Goal: Task Accomplishment & Management: Use online tool/utility

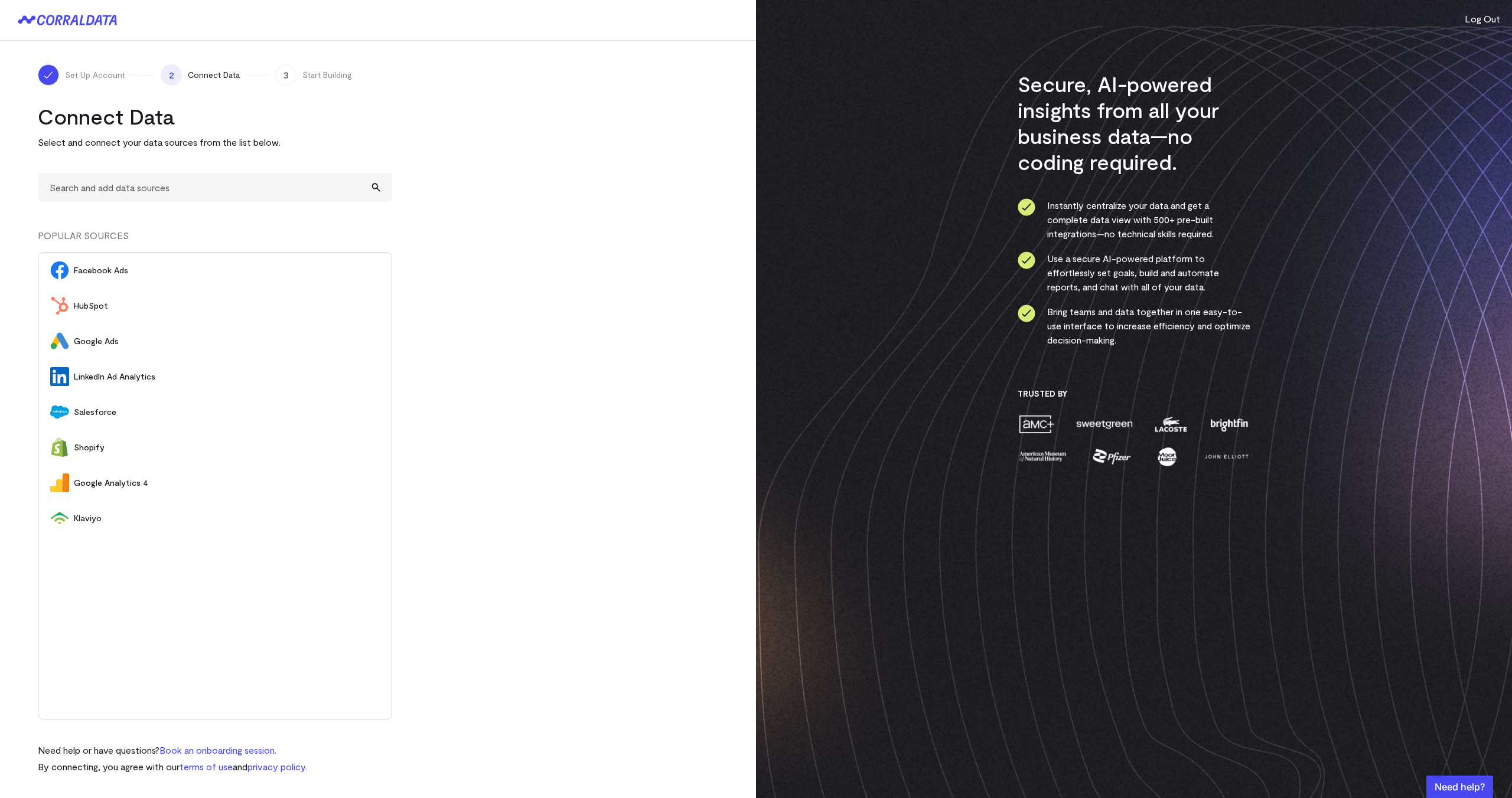
click at [108, 487] on span "Google Analytics 4" at bounding box center [227, 482] width 306 height 12
click at [341, 275] on link "Connect" at bounding box center [338, 271] width 54 height 22
click at [528, 417] on turbo-frame "Connect Data Select and connect your data sources from the list below. MY SOURC…" at bounding box center [378, 438] width 680 height 670
click at [380, 269] on img "submit" at bounding box center [378, 270] width 8 height 8
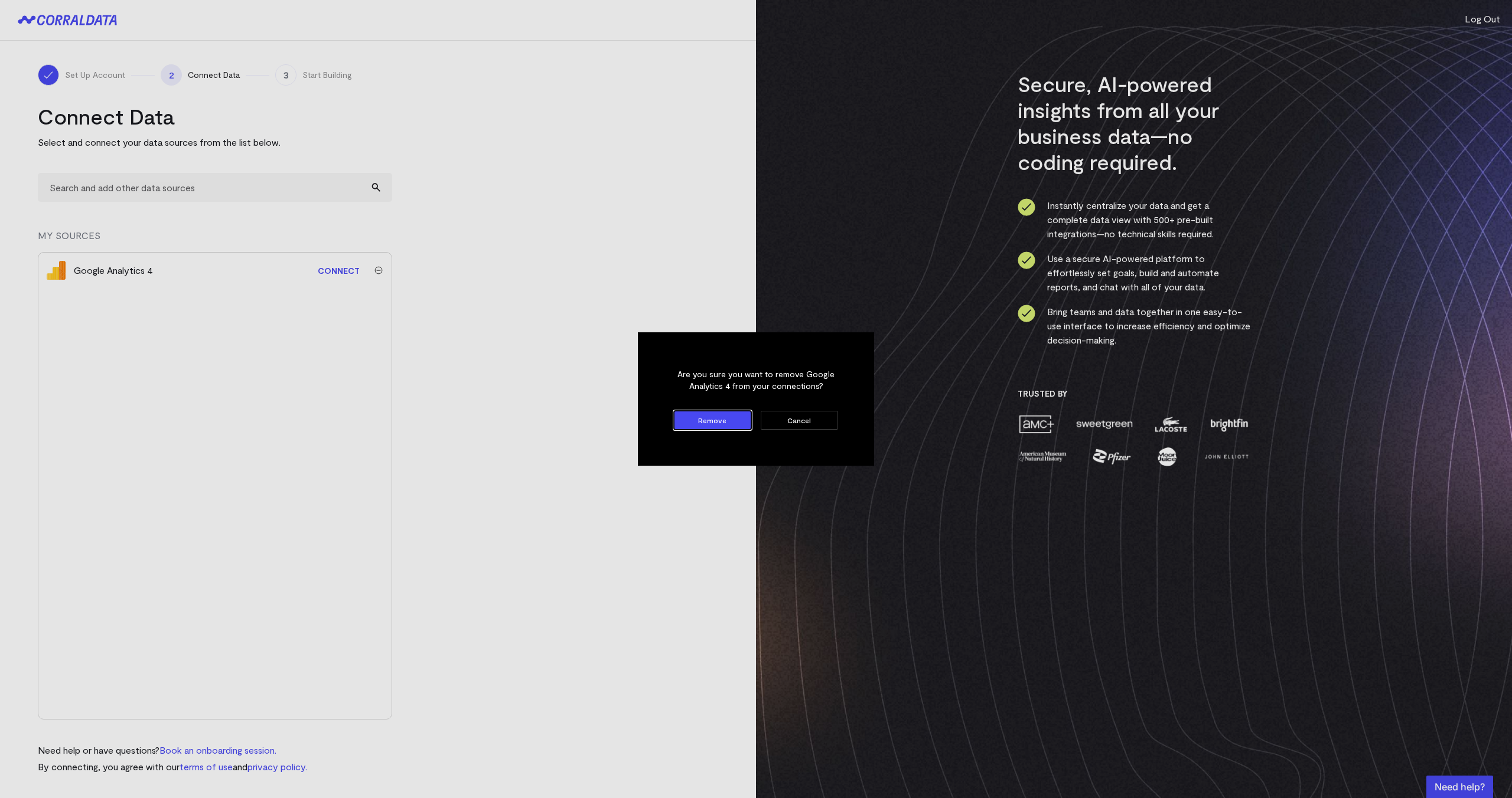
click at [743, 424] on button "Remove" at bounding box center [712, 420] width 77 height 19
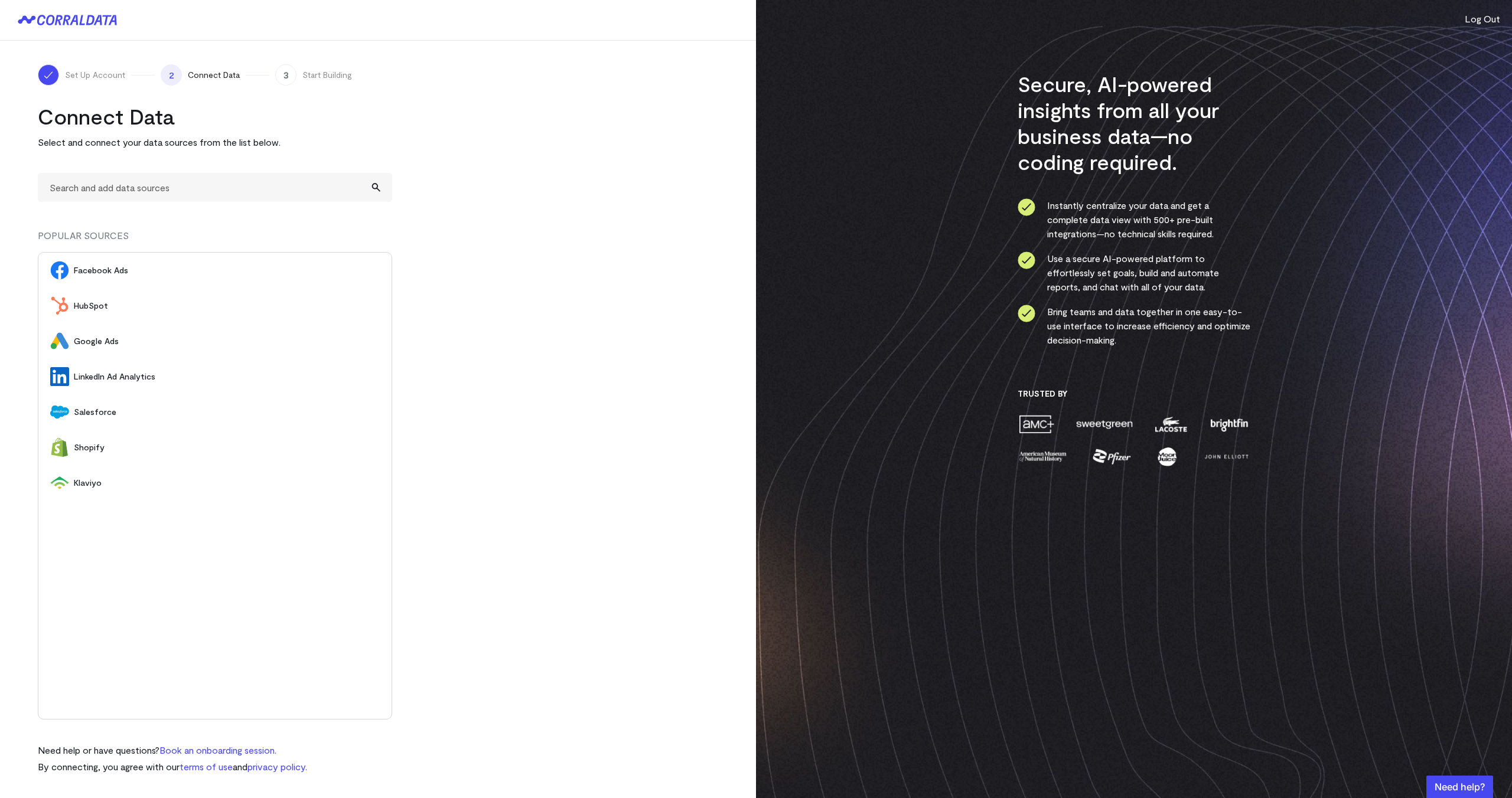
click at [96, 265] on span "Facebook Ads" at bounding box center [227, 270] width 306 height 12
click at [379, 268] on img "submit" at bounding box center [378, 270] width 8 height 8
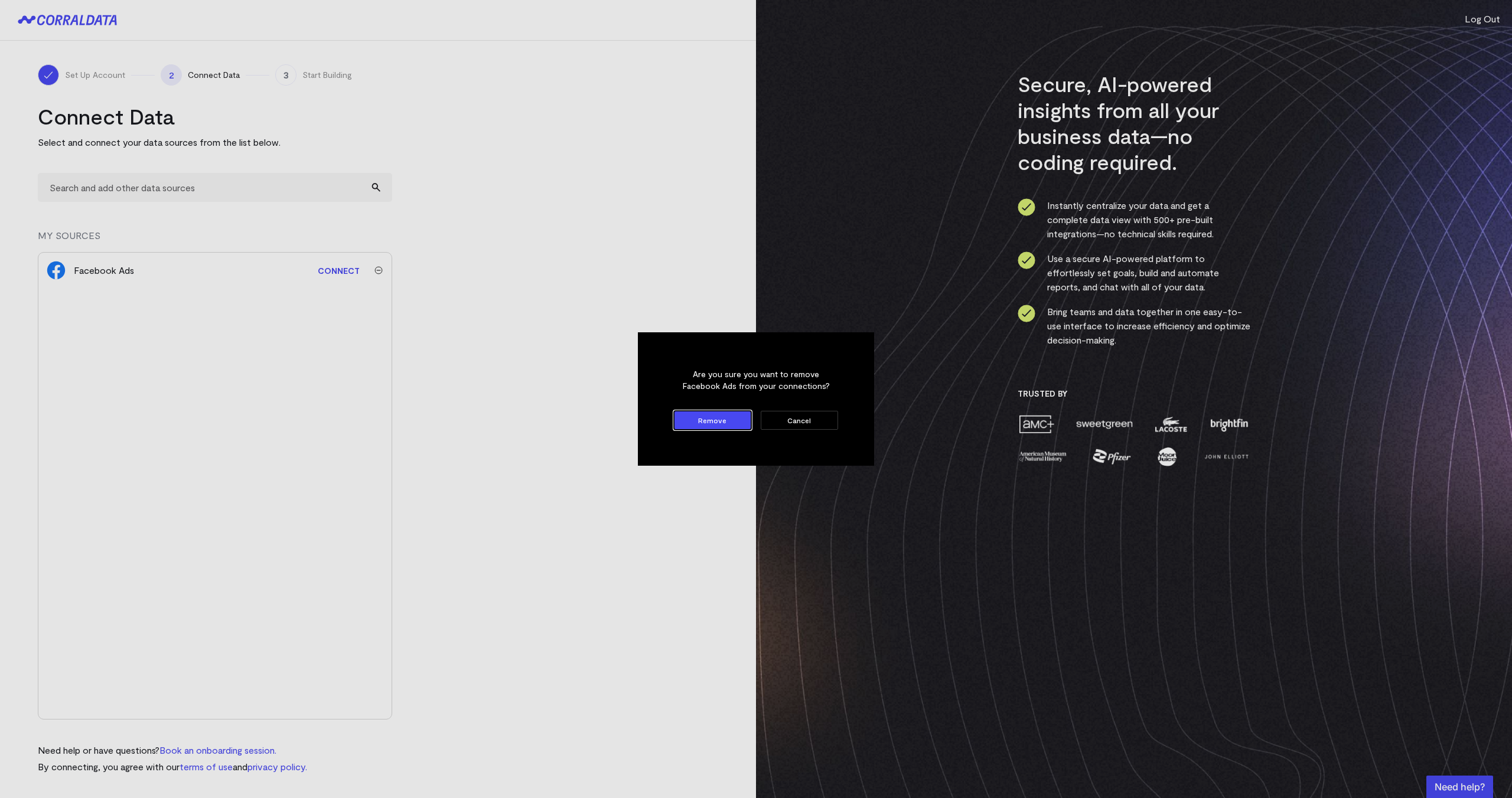
click at [716, 424] on button "Remove" at bounding box center [712, 420] width 77 height 19
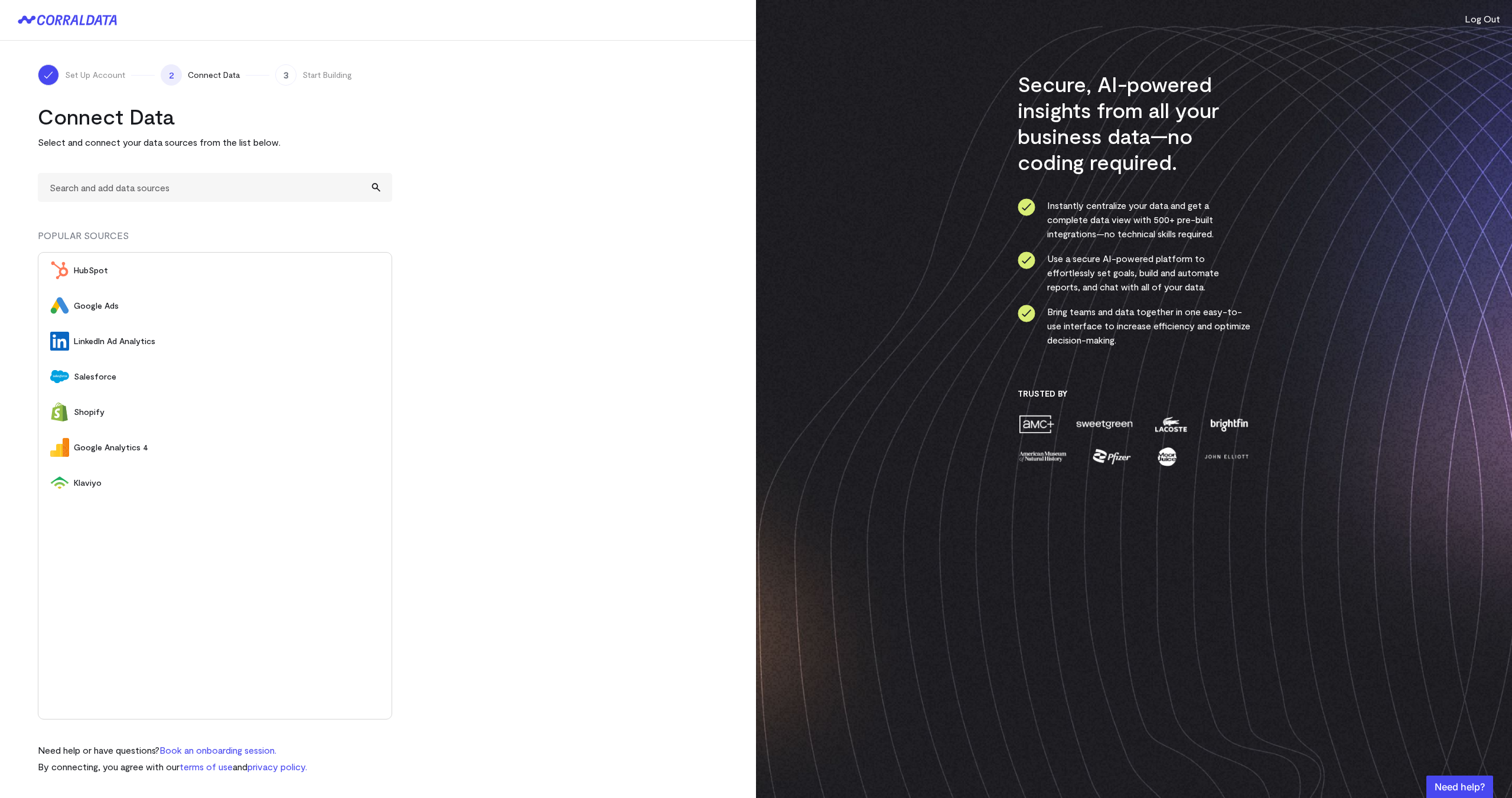
click at [117, 339] on span "LinkedIn Ad Analytics" at bounding box center [227, 341] width 306 height 12
click at [336, 269] on link "Connect" at bounding box center [338, 271] width 54 height 22
click at [377, 271] on img "submit" at bounding box center [378, 270] width 8 height 8
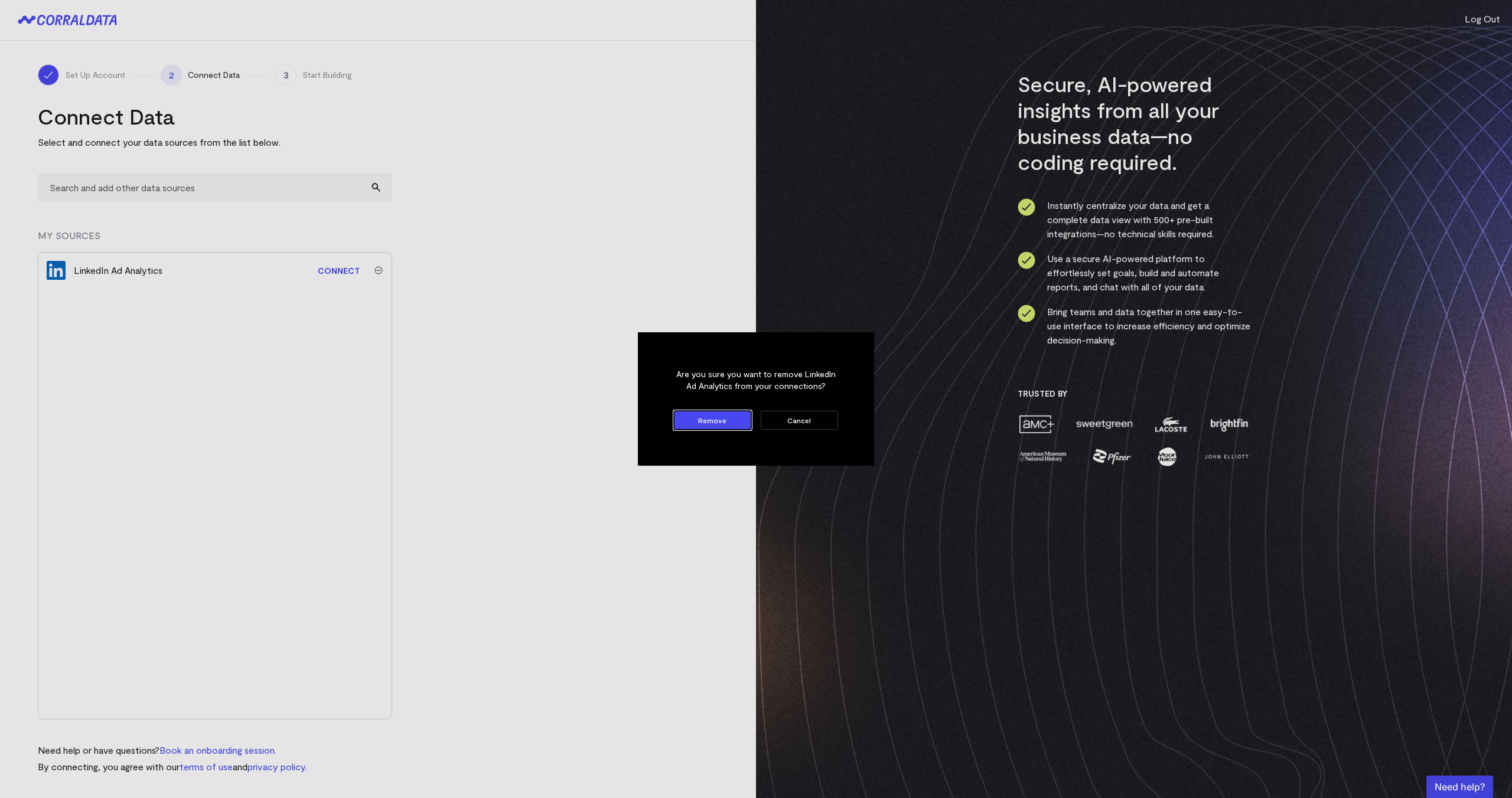
click at [729, 411] on button "Remove" at bounding box center [712, 420] width 77 height 19
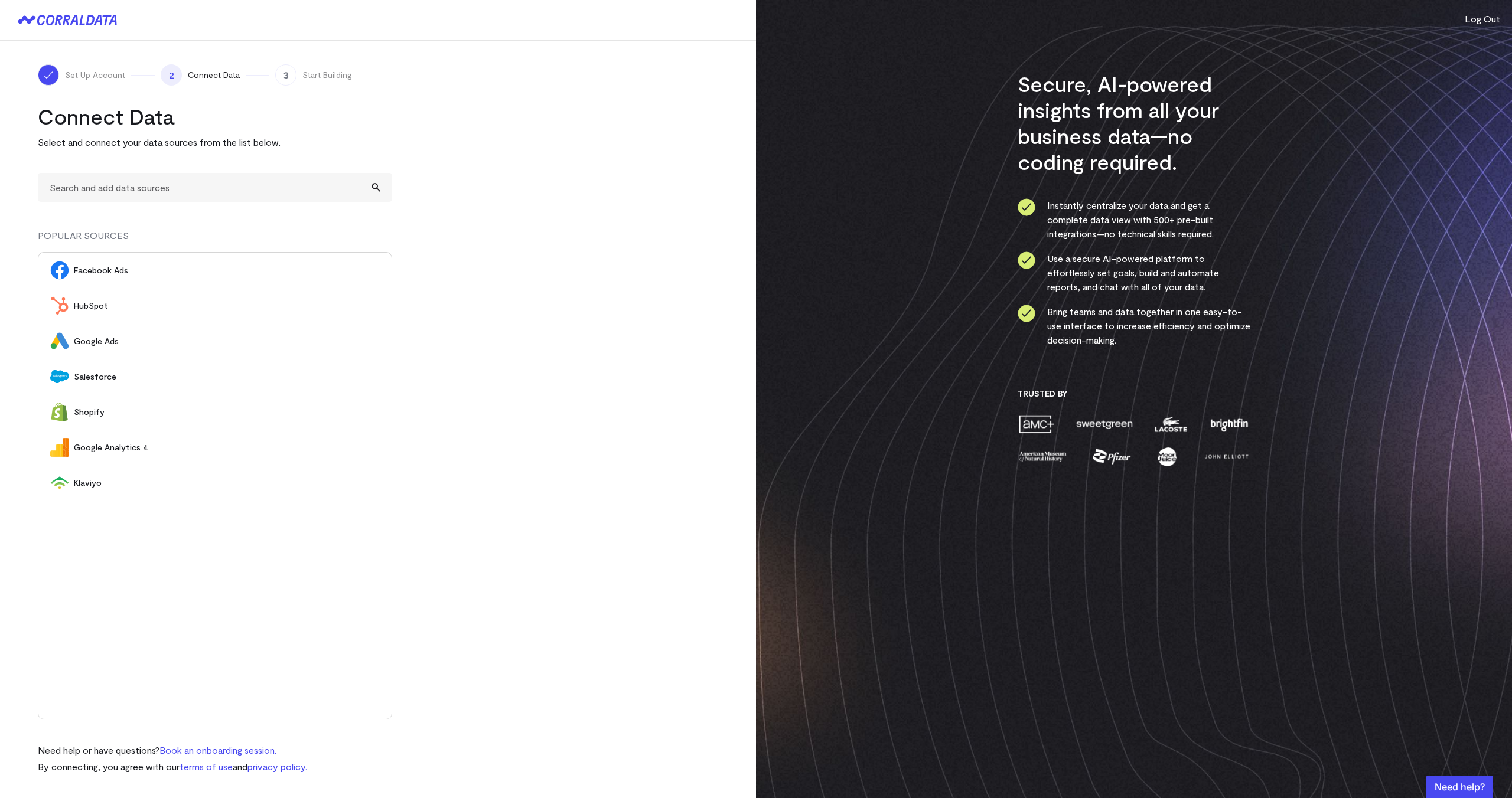
click at [528, 332] on turbo-frame "Connect Data Select and connect your data sources from the list below. POPULAR …" at bounding box center [378, 438] width 680 height 670
click at [289, 185] on input "text" at bounding box center [215, 187] width 354 height 29
type input "A"
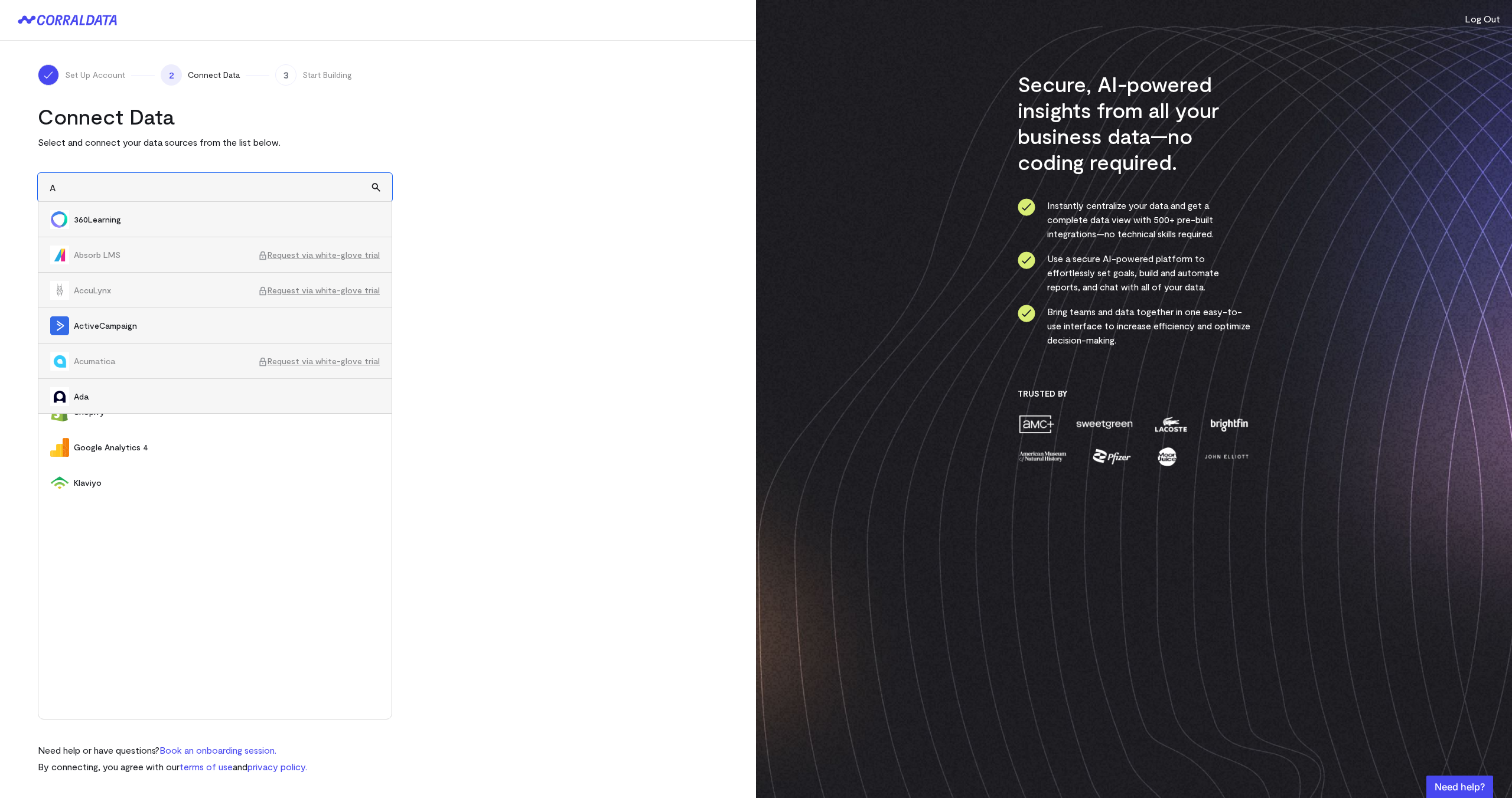
click at [289, 185] on input "A" at bounding box center [215, 187] width 354 height 29
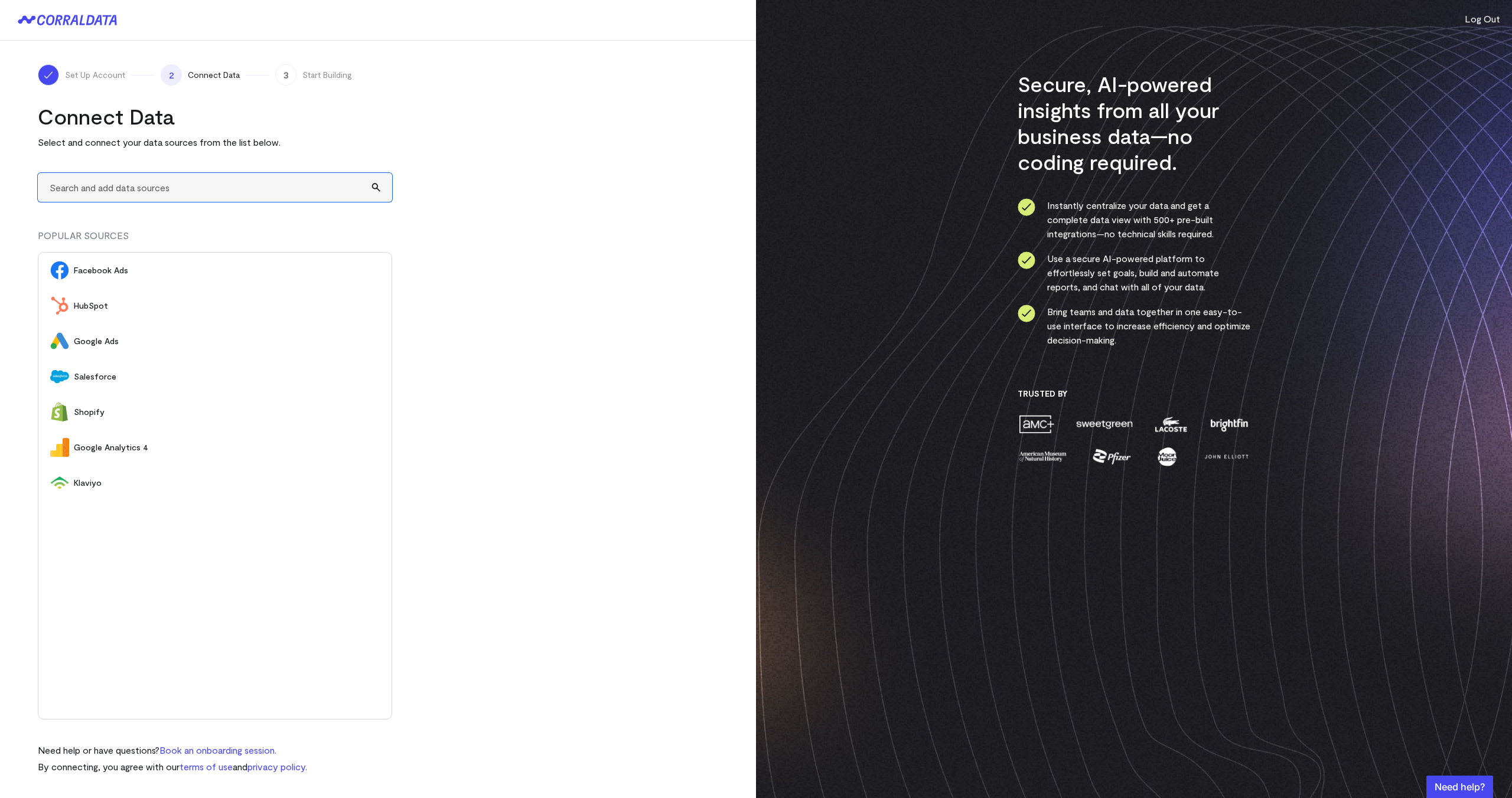
click at [270, 188] on input "text" at bounding box center [215, 187] width 354 height 29
type input "A"
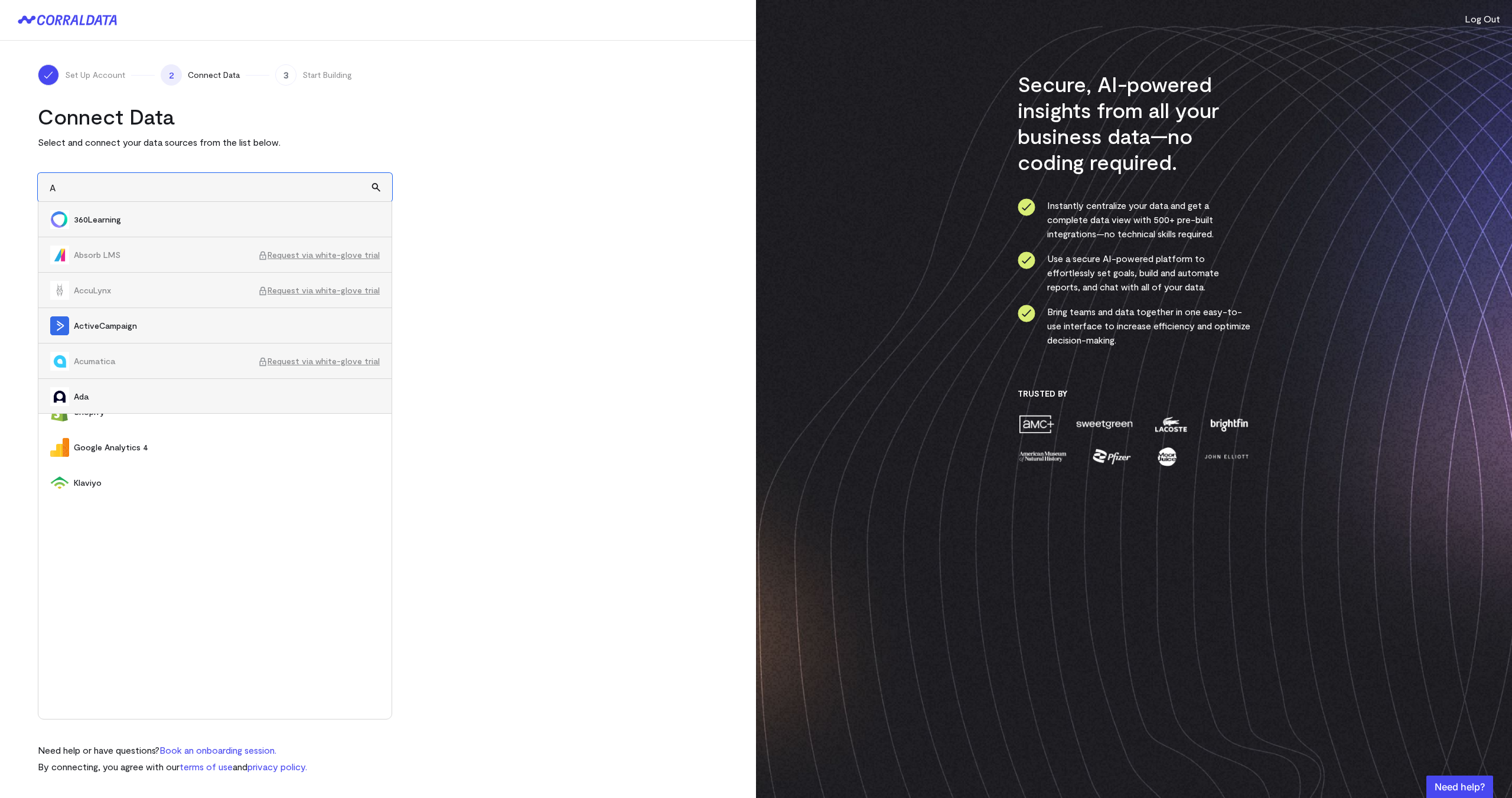
click at [270, 188] on input "A" at bounding box center [215, 187] width 354 height 29
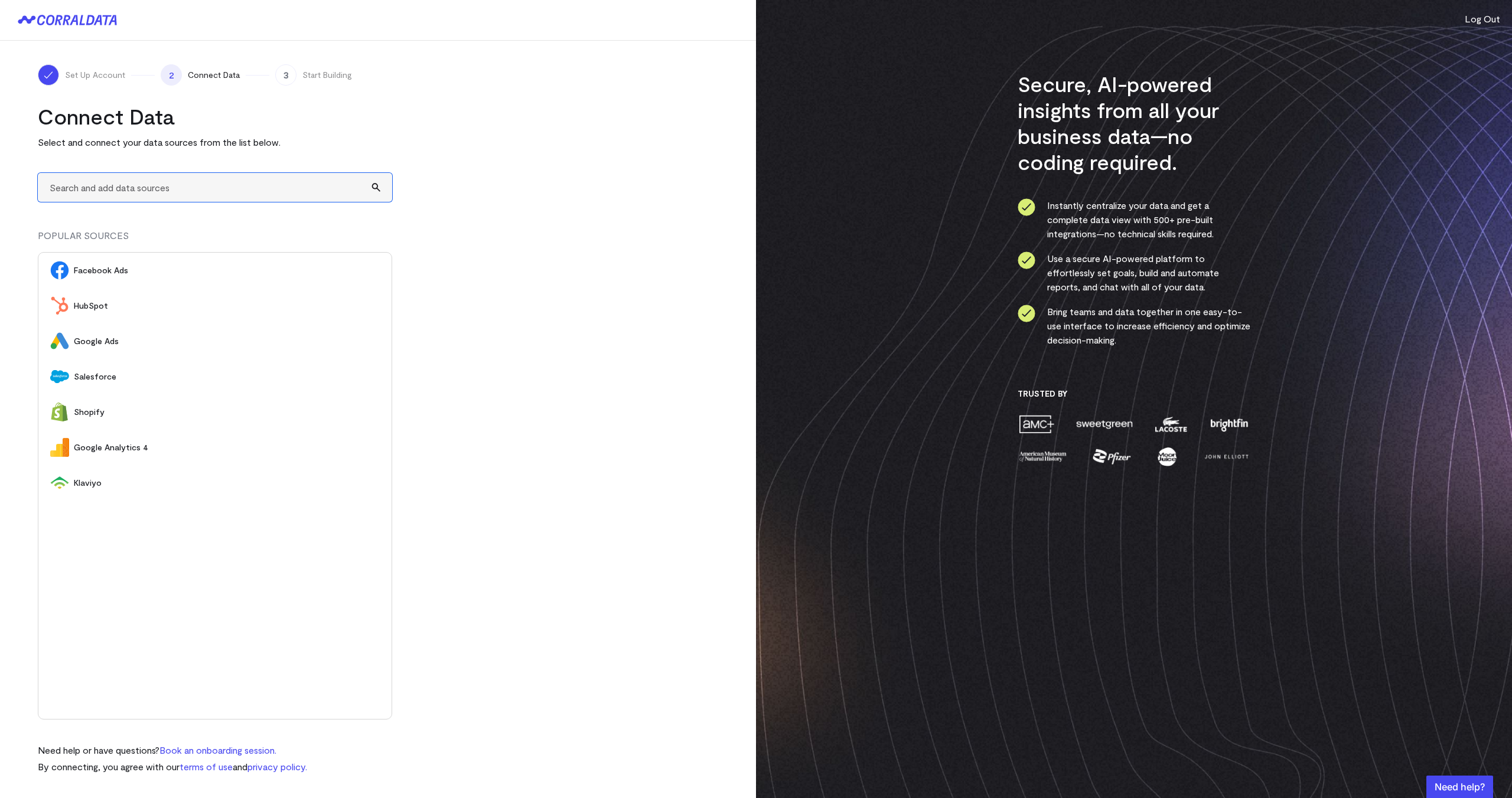
click at [270, 188] on input "text" at bounding box center [215, 187] width 354 height 29
type input "A"
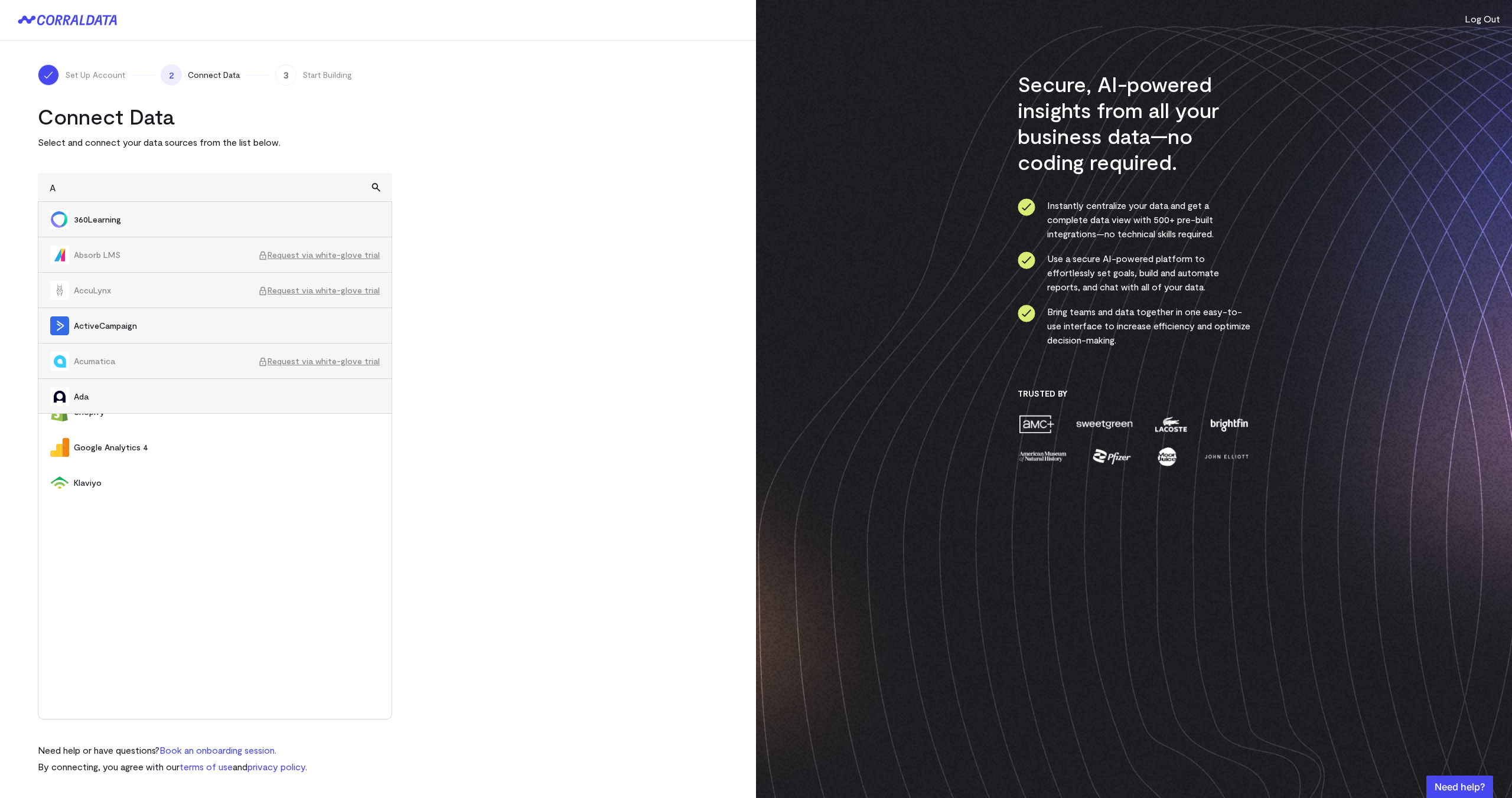
click at [445, 368] on turbo-frame "Connect Data Select and connect your data sources from the list below. A 360Lea…" at bounding box center [378, 438] width 680 height 670
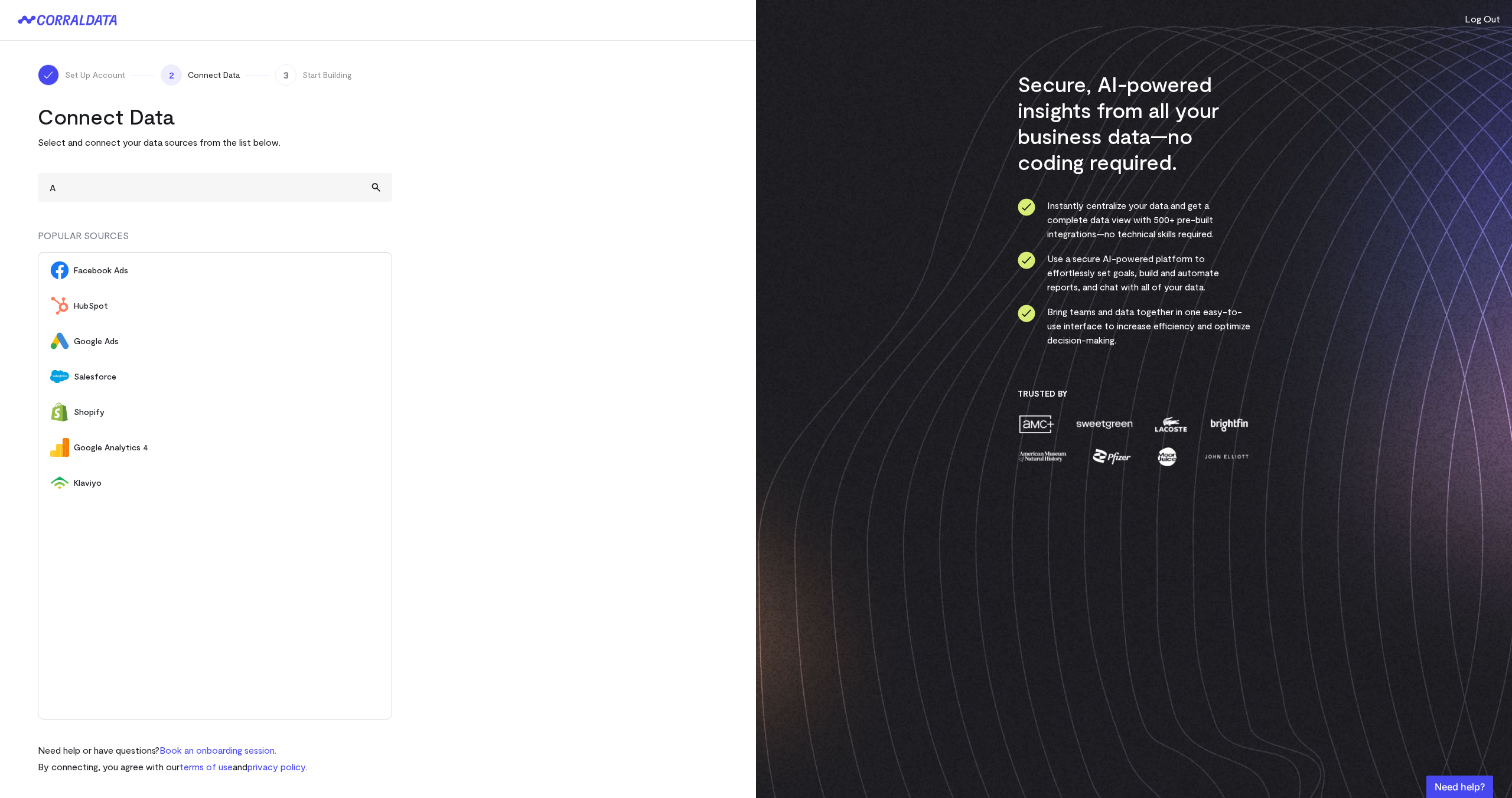
click at [127, 447] on span "Google Analytics 4" at bounding box center [227, 447] width 306 height 12
click at [377, 269] on img "submit" at bounding box center [378, 270] width 8 height 8
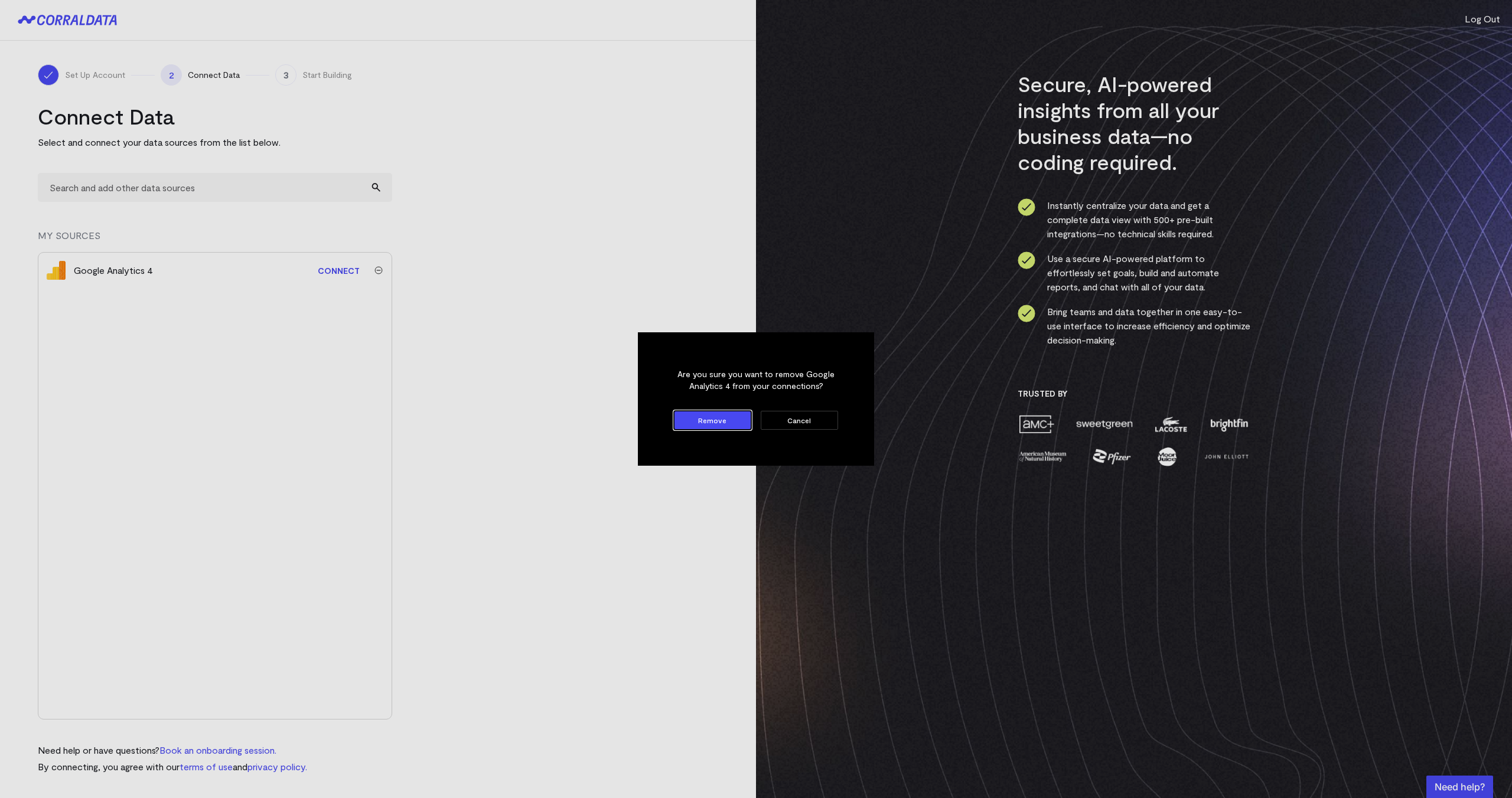
click at [697, 416] on button "Remove" at bounding box center [712, 420] width 77 height 19
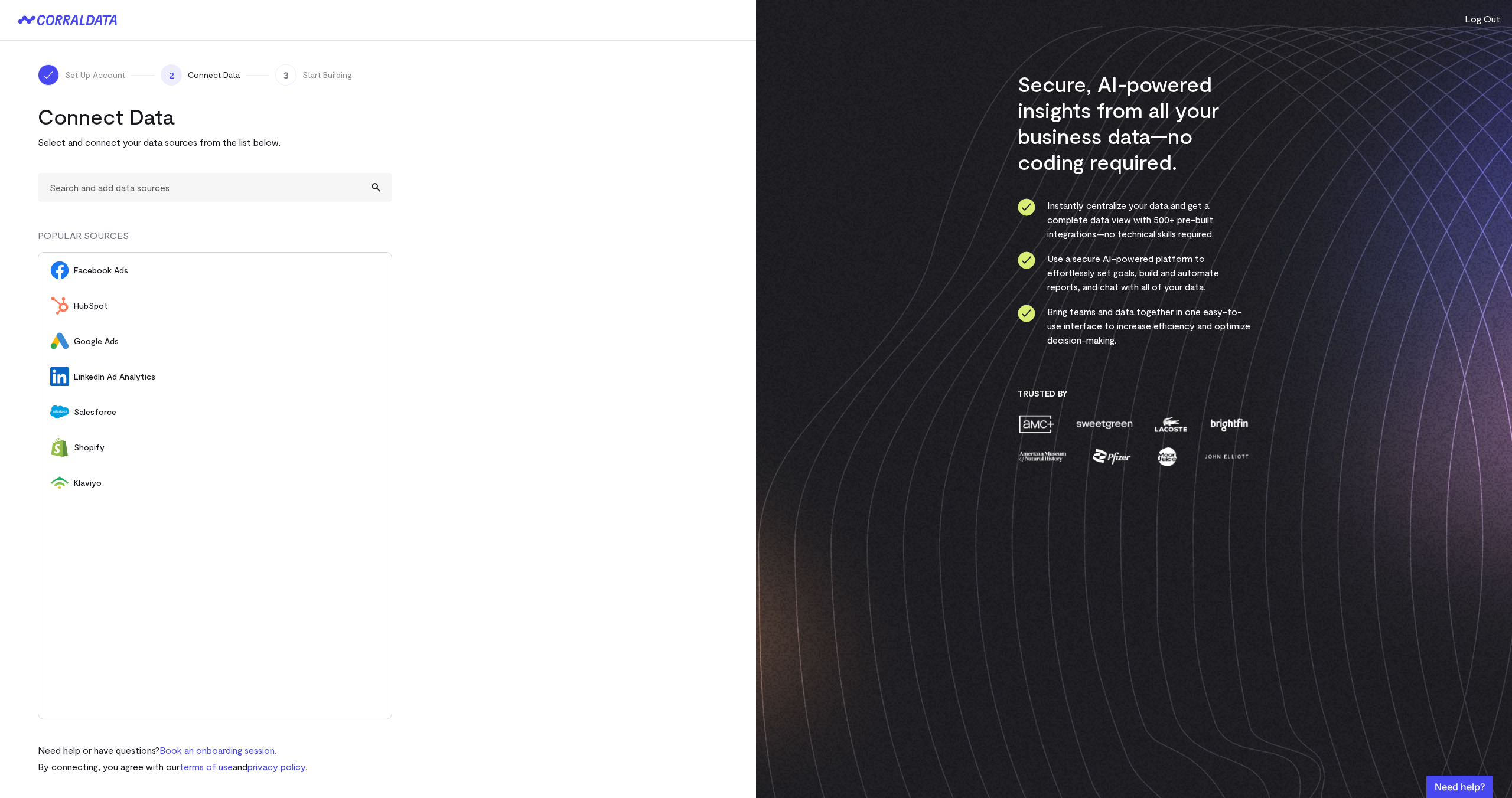
click at [91, 482] on span "Klaviyo" at bounding box center [227, 482] width 306 height 12
click at [378, 271] on img "submit" at bounding box center [378, 270] width 8 height 8
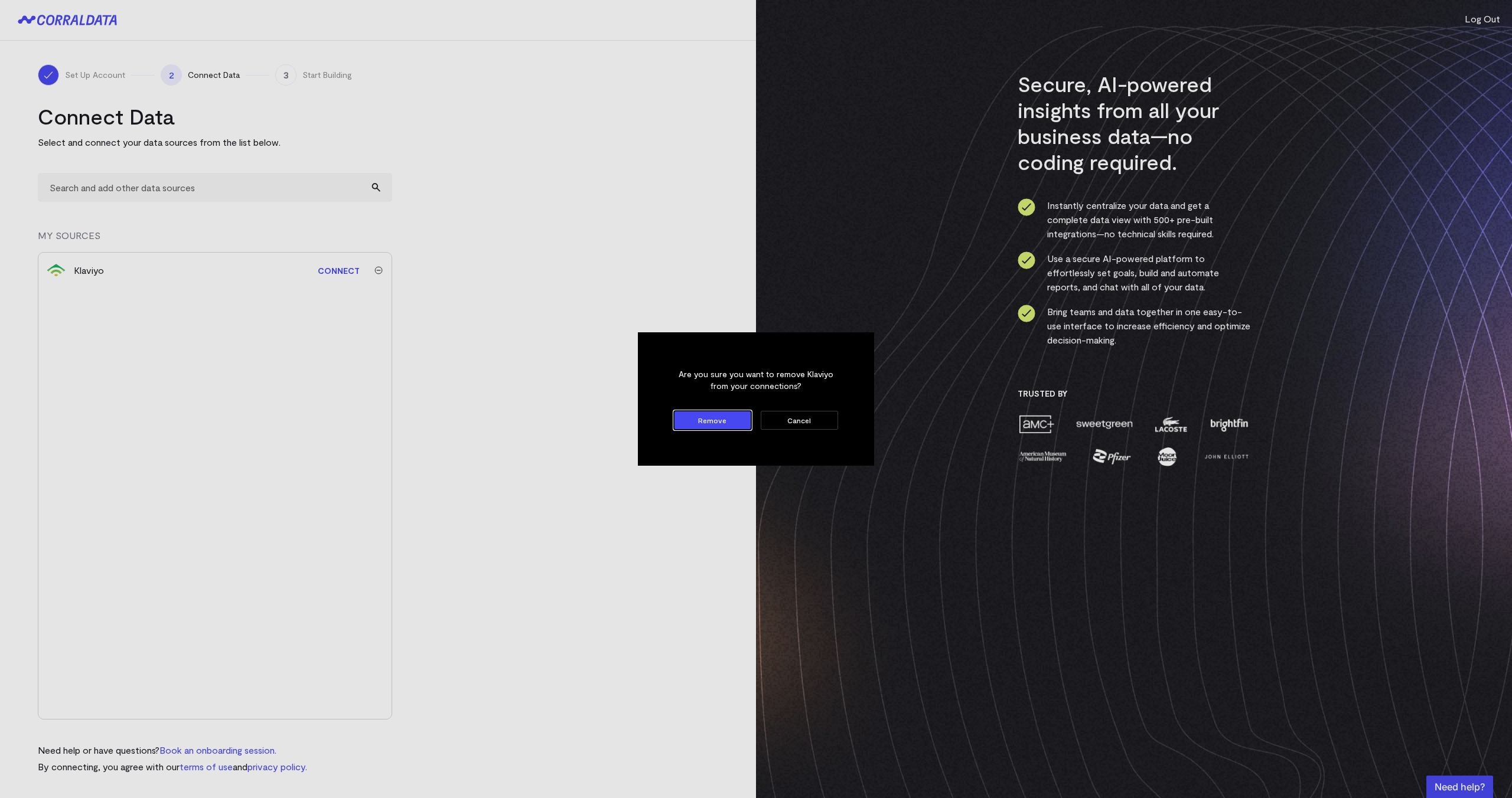
click at [704, 416] on button "Remove" at bounding box center [712, 420] width 77 height 19
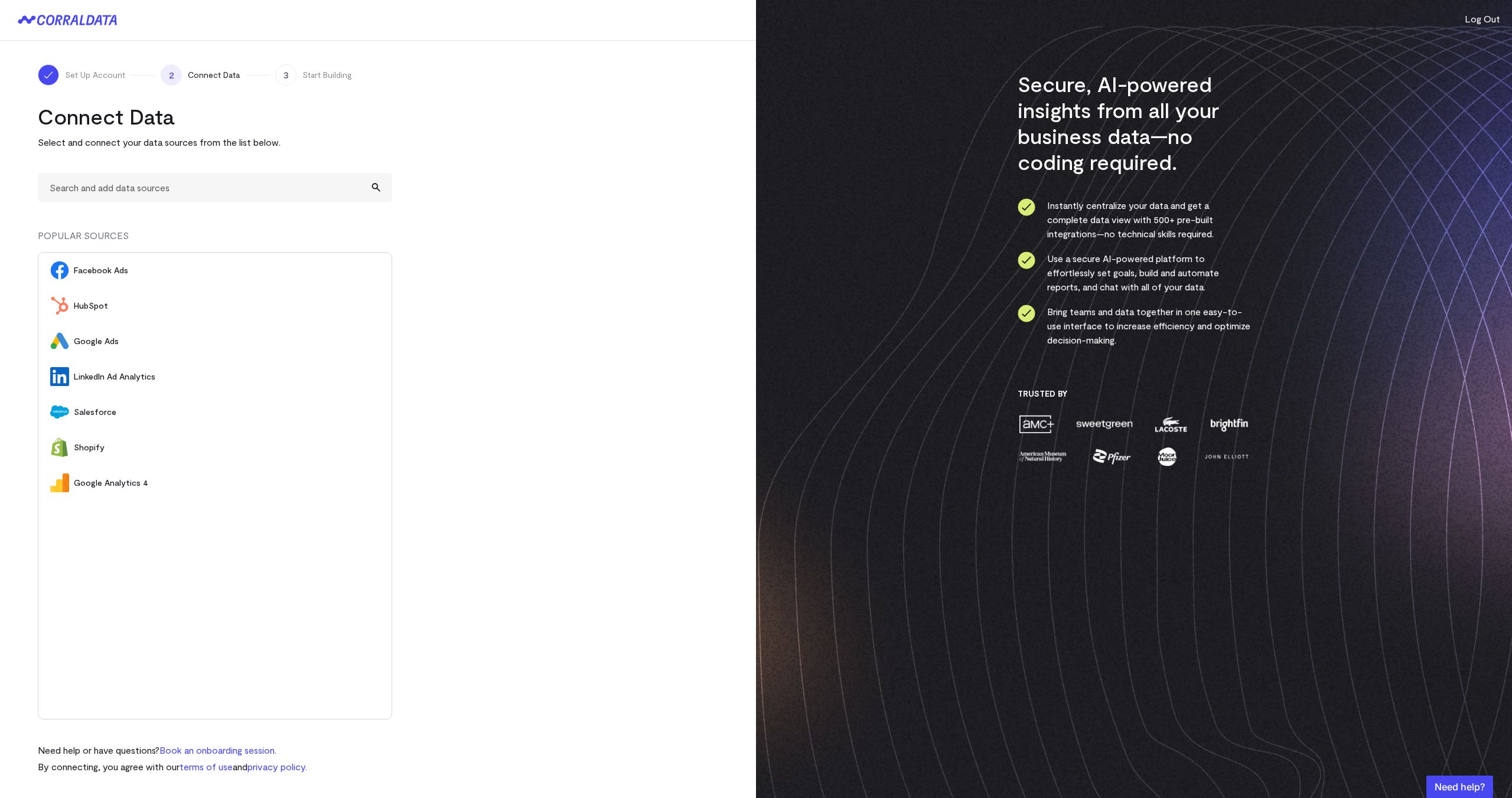
click at [127, 480] on span "Google Analytics 4" at bounding box center [227, 482] width 306 height 12
click at [347, 273] on link "Connect" at bounding box center [338, 271] width 54 height 22
